Goal: Task Accomplishment & Management: Use online tool/utility

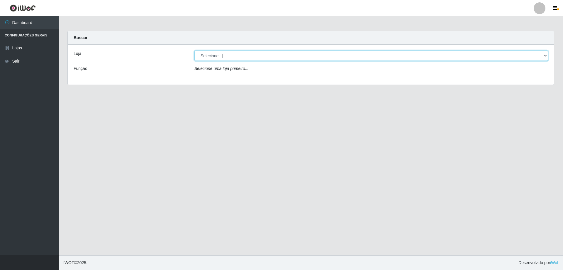
click at [237, 56] on select "[Selecione...] SuperShow Bis - Avenida 6 SuperShow [GEOGRAPHIC_DATA]" at bounding box center [371, 55] width 354 height 10
select select "60"
click at [194, 50] on select "[Selecione...] SuperShow Bis - Avenida 6 SuperShow [GEOGRAPHIC_DATA]" at bounding box center [371, 55] width 354 height 10
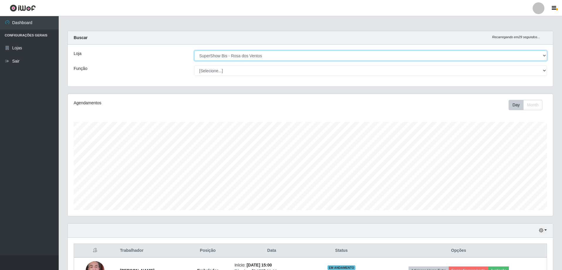
scroll to position [122, 485]
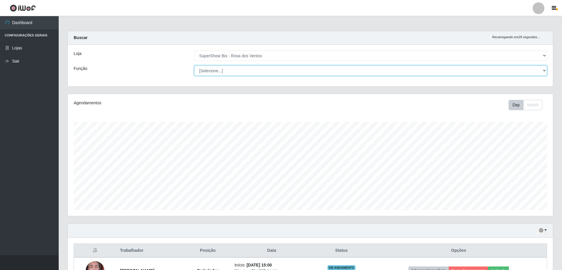
click at [234, 70] on select "[Selecione...] ASG ASG + ASG ++ Auxiliar de Cozinha Balconista de Açougue Balco…" at bounding box center [370, 70] width 353 height 10
select select "1"
click at [194, 65] on select "[Selecione...] ASG ASG + ASG ++ Auxiliar de Cozinha Balconista de Açougue Balco…" at bounding box center [370, 70] width 353 height 10
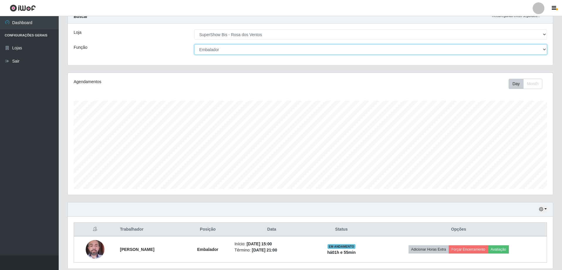
scroll to position [42, 0]
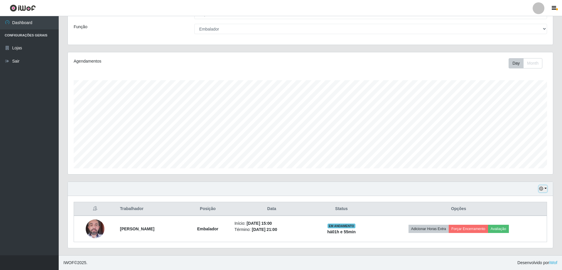
click at [544, 187] on button "button" at bounding box center [543, 188] width 8 height 7
click at [522, 155] on button "3 dias" at bounding box center [523, 154] width 46 height 12
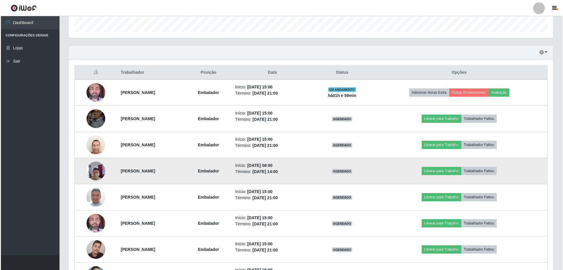
scroll to position [188, 0]
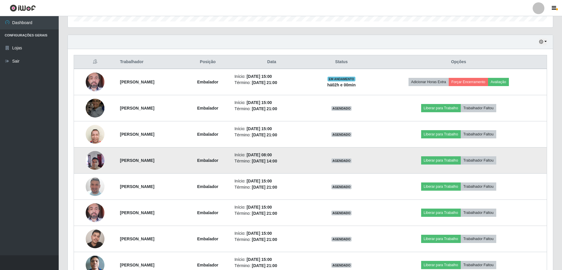
click at [91, 161] on img at bounding box center [95, 160] width 19 height 25
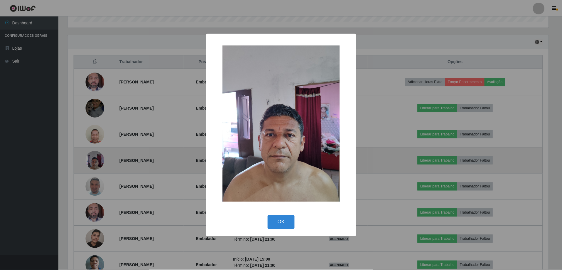
scroll to position [122, 482]
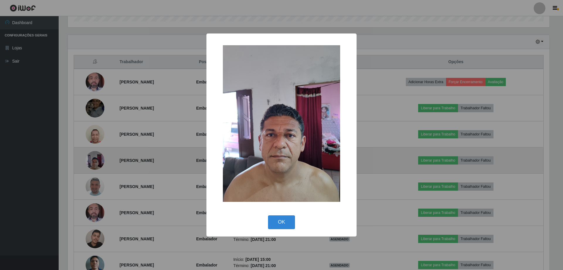
click at [91, 161] on div "× OK Cancel" at bounding box center [281, 135] width 563 height 270
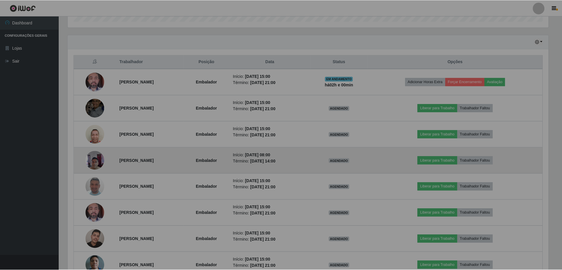
scroll to position [122, 485]
